Goal: Check status

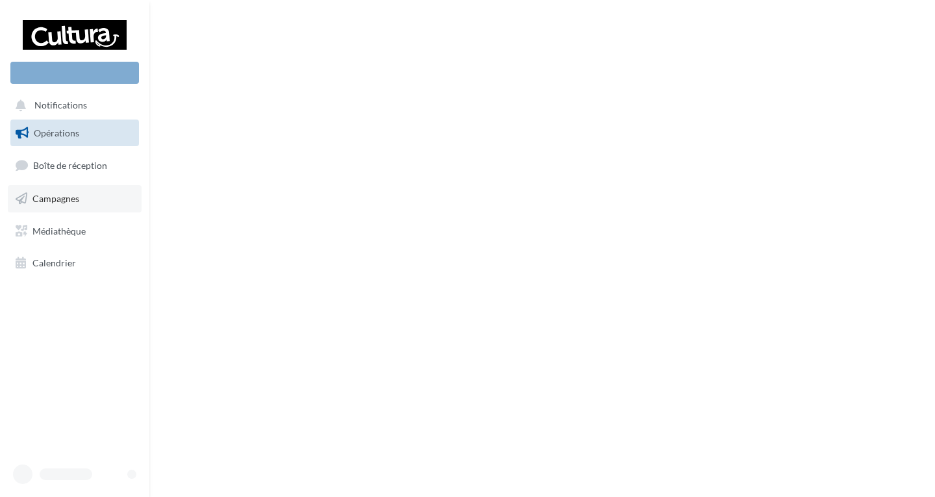
click at [58, 204] on link "Campagnes" at bounding box center [75, 198] width 134 height 27
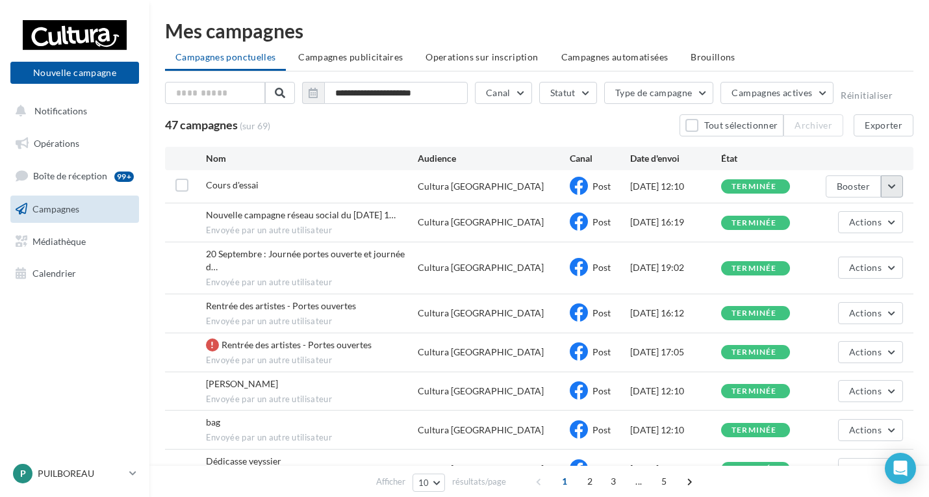
click at [893, 183] on button "button" at bounding box center [892, 186] width 22 height 22
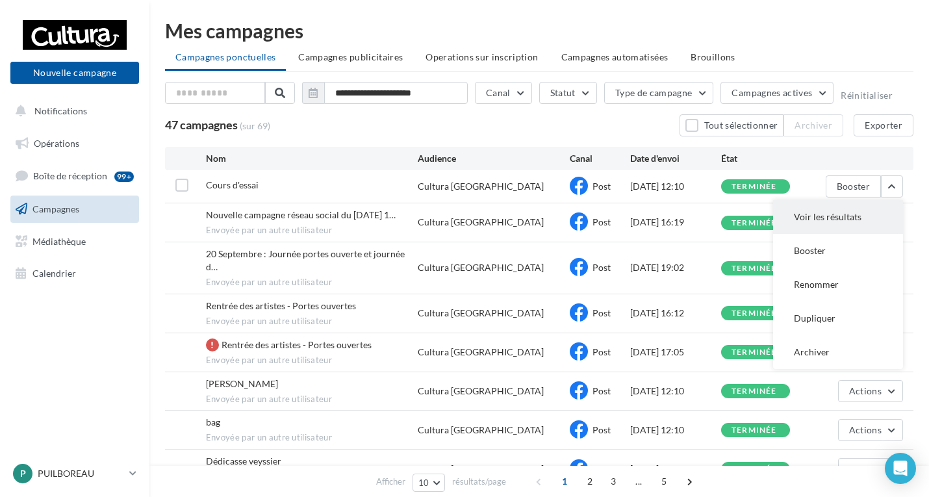
click at [850, 209] on button "Voir les résultats" at bounding box center [838, 217] width 130 height 34
